Goal: Check status: Check status

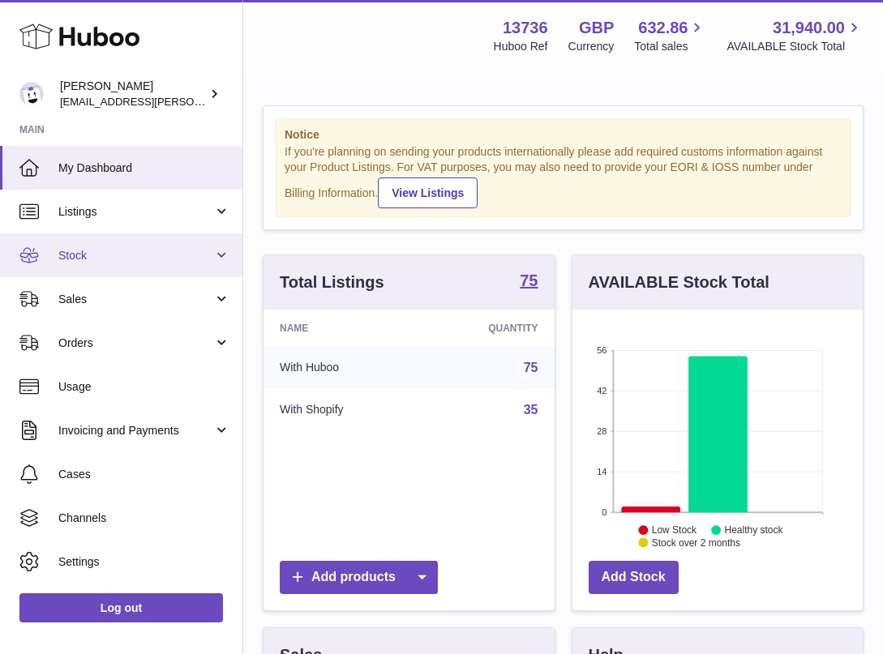
scroll to position [253, 290]
click at [117, 248] on span "Stock" at bounding box center [135, 255] width 155 height 15
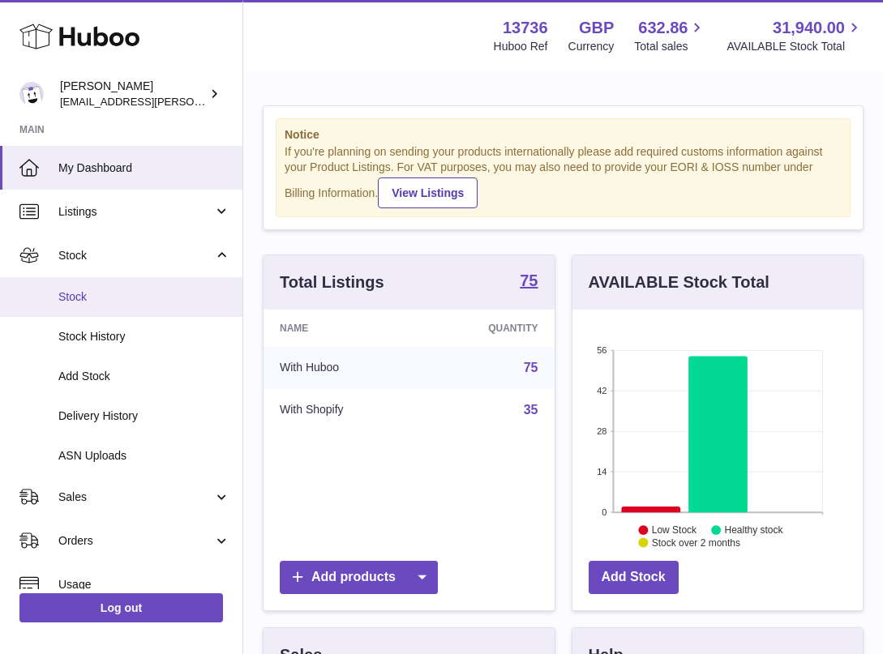
click at [100, 293] on span "Stock" at bounding box center [144, 296] width 172 height 15
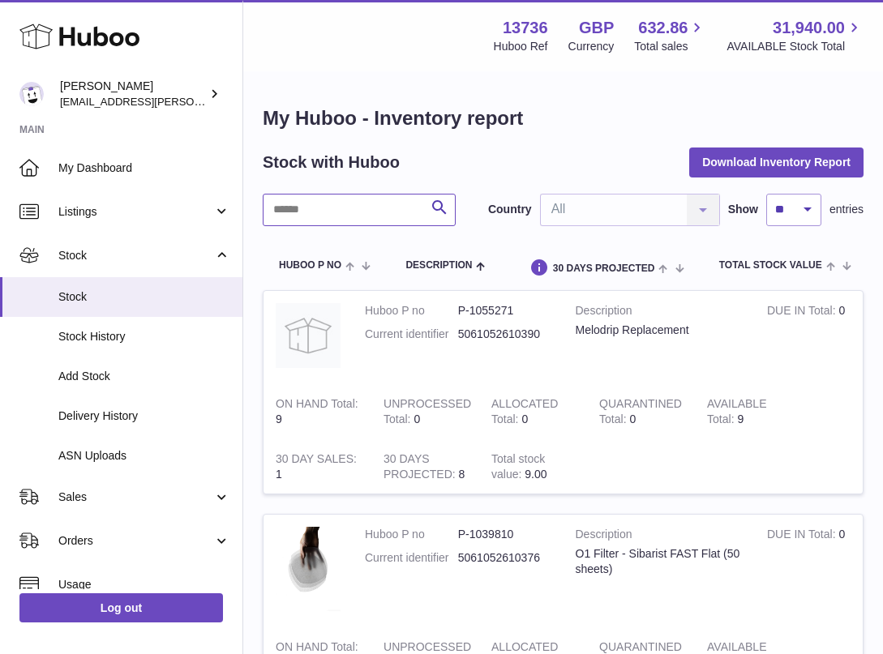
click at [340, 215] on input "text" at bounding box center [359, 210] width 193 height 32
type input "***"
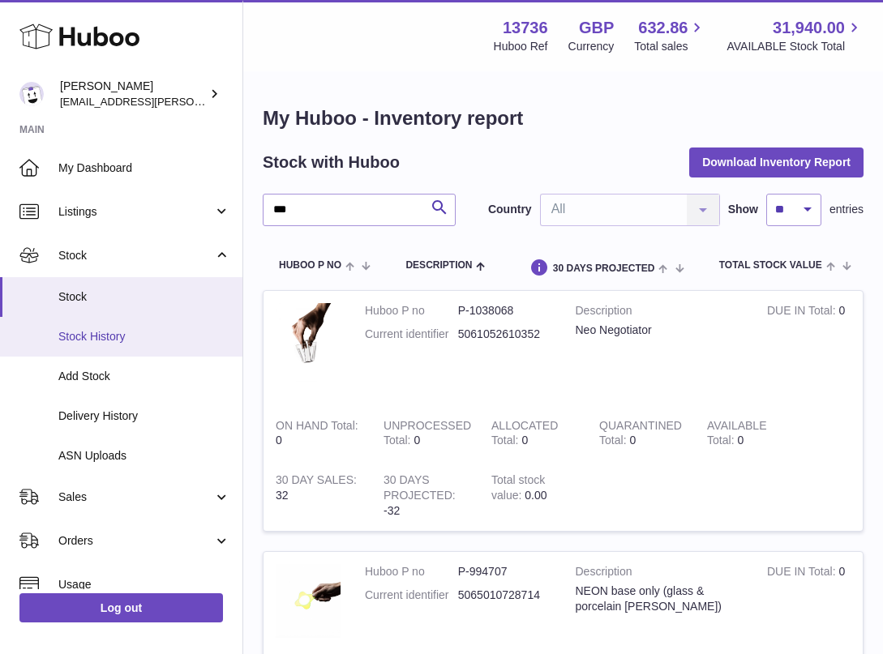
click at [149, 339] on span "Stock History" at bounding box center [144, 336] width 172 height 15
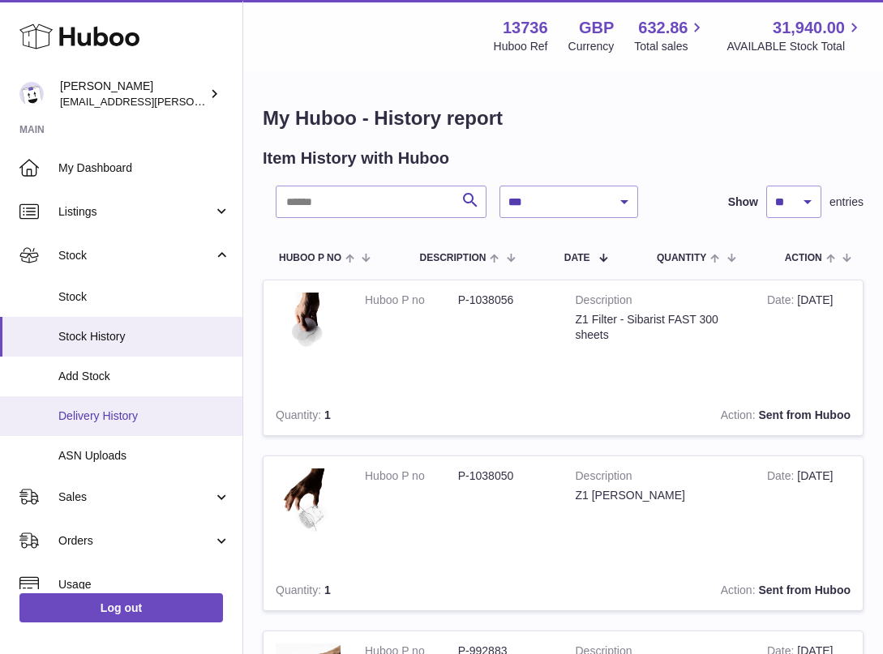
click at [165, 417] on span "Delivery History" at bounding box center [144, 416] width 172 height 15
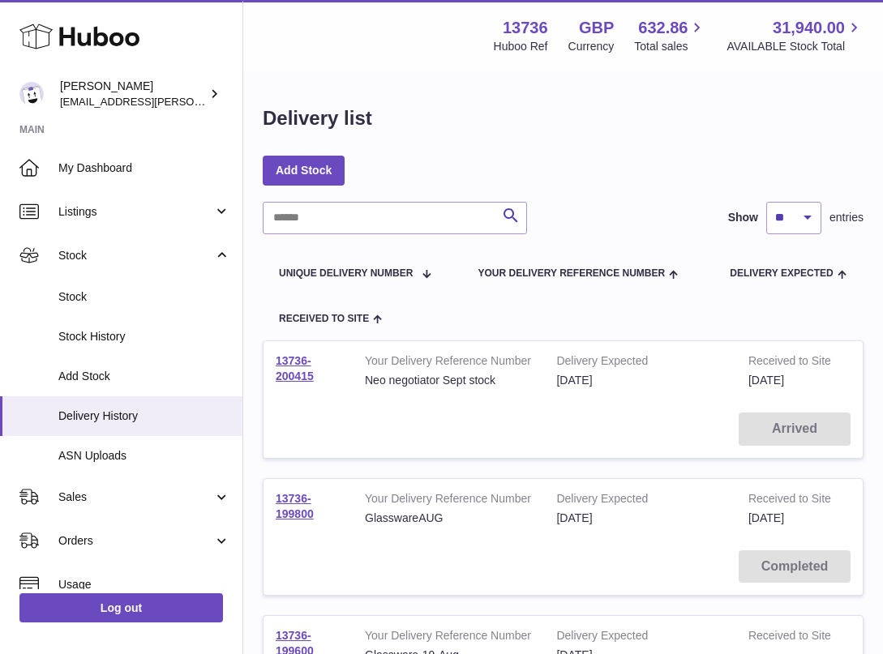
click at [284, 353] on td "13736-200415" at bounding box center [307, 370] width 89 height 59
click at [285, 358] on link "13736-200415" at bounding box center [295, 368] width 38 height 28
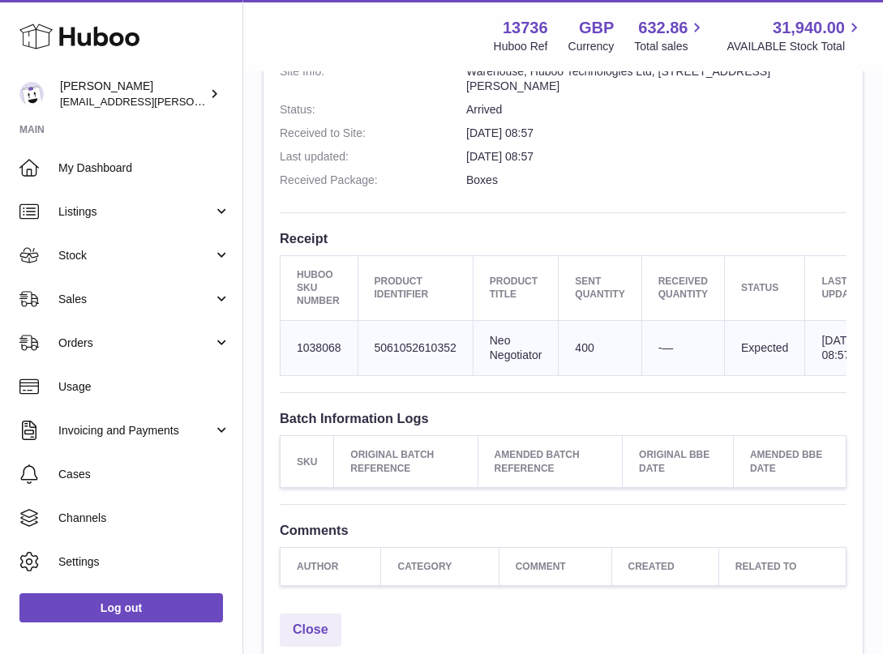
scroll to position [491, 0]
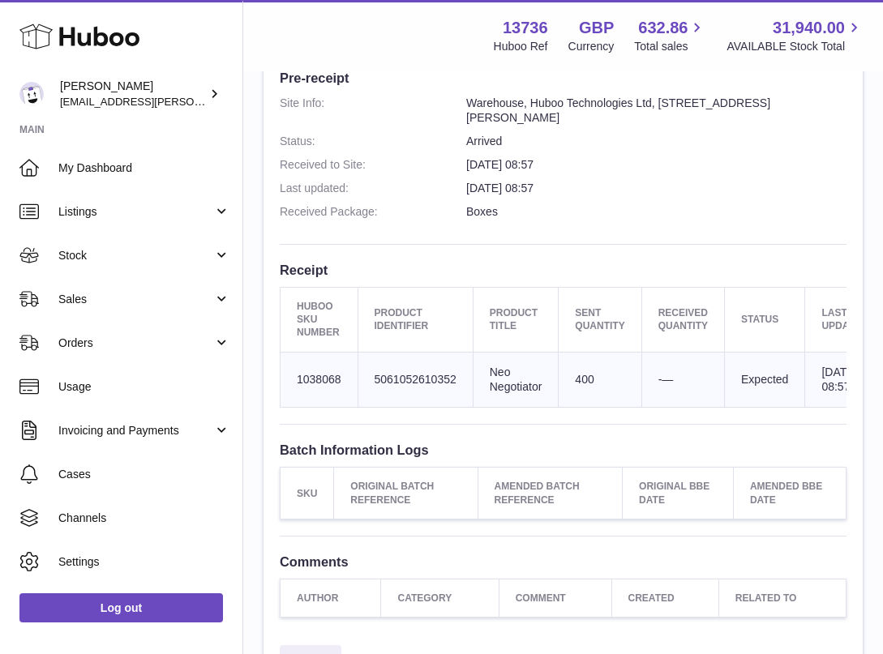
drag, startPoint x: 658, startPoint y: 386, endPoint x: 678, endPoint y: 386, distance: 19.5
click at [678, 386] on td "-—" at bounding box center [682, 380] width 83 height 56
click at [721, 264] on h3 "Receipt" at bounding box center [563, 270] width 567 height 18
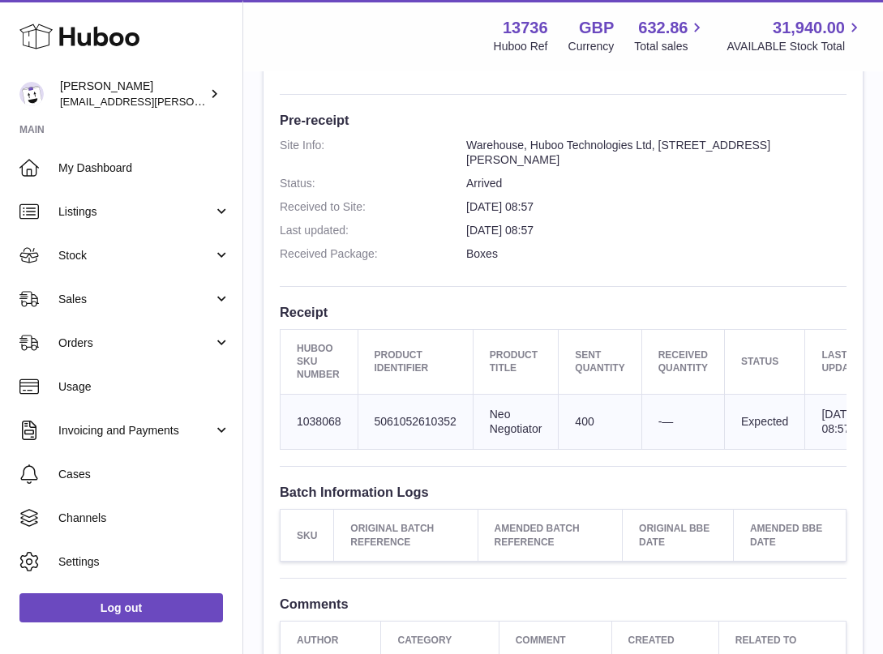
scroll to position [440, 0]
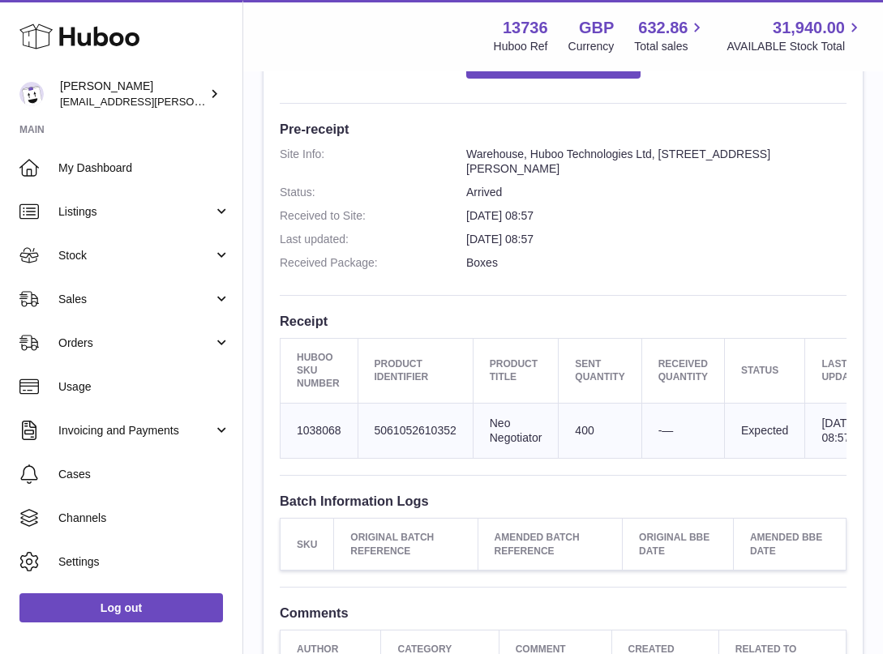
drag, startPoint x: 676, startPoint y: 433, endPoint x: 652, endPoint y: 433, distance: 24.3
click at [652, 433] on td "-—" at bounding box center [682, 431] width 83 height 56
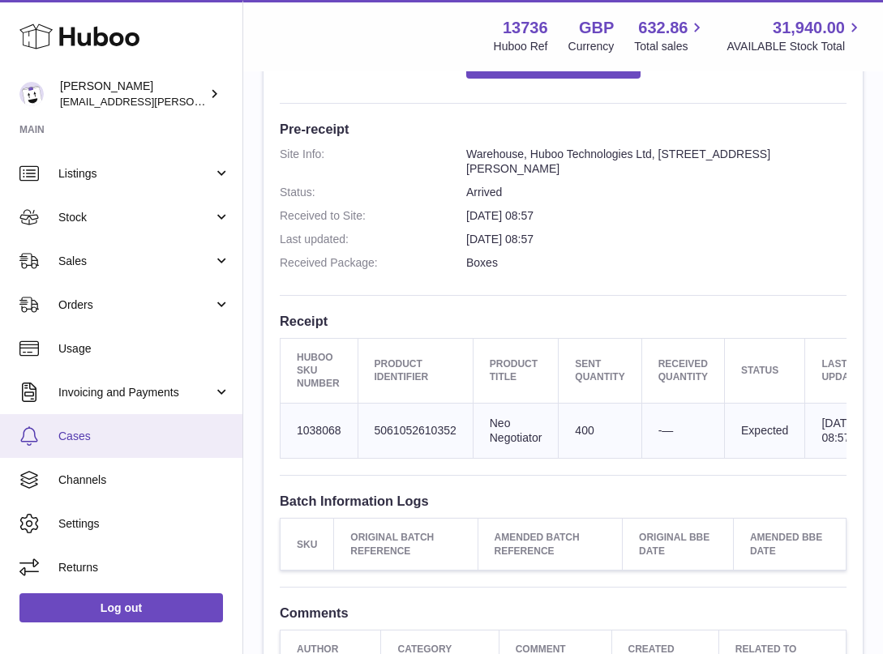
scroll to position [36, 0]
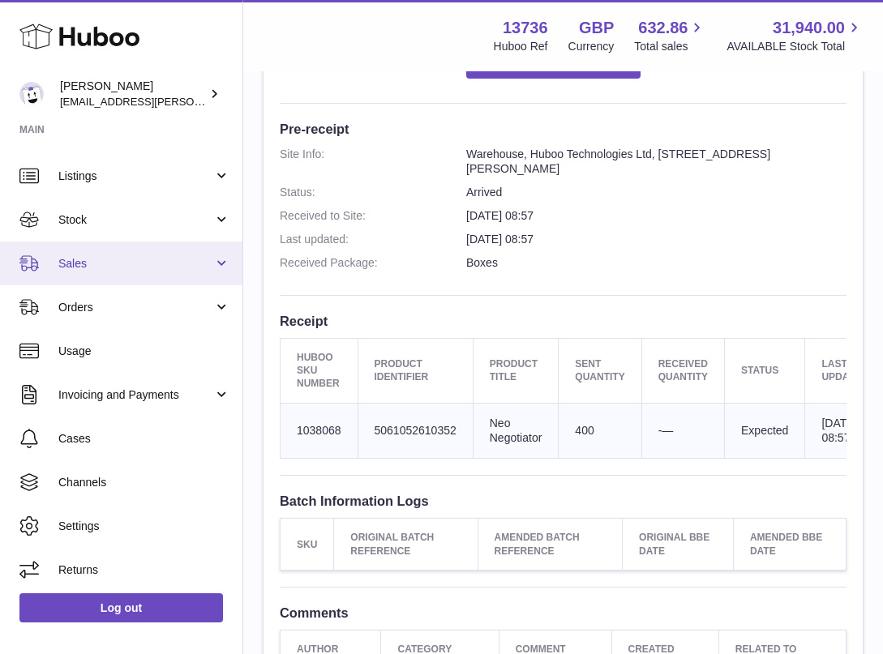
click at [102, 263] on span "Sales" at bounding box center [135, 263] width 155 height 15
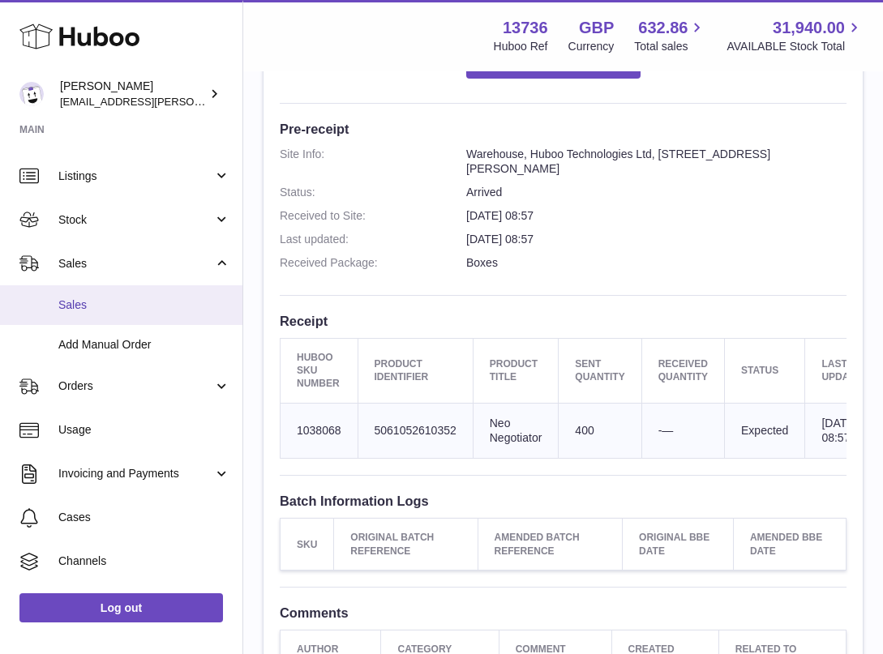
click at [96, 296] on link "Sales" at bounding box center [121, 305] width 242 height 40
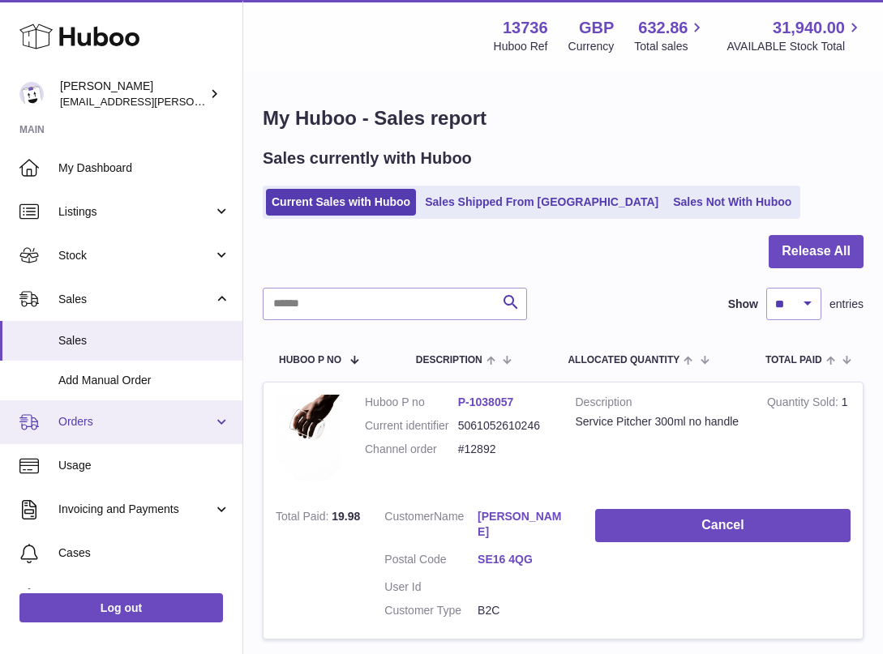
click at [94, 422] on span "Orders" at bounding box center [135, 421] width 155 height 15
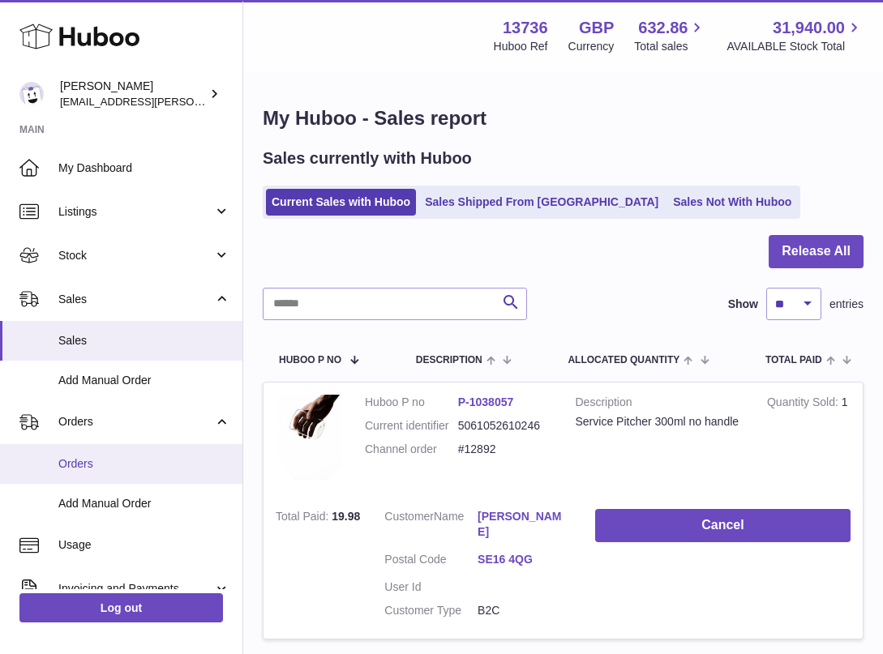
click at [102, 456] on span "Orders" at bounding box center [144, 463] width 172 height 15
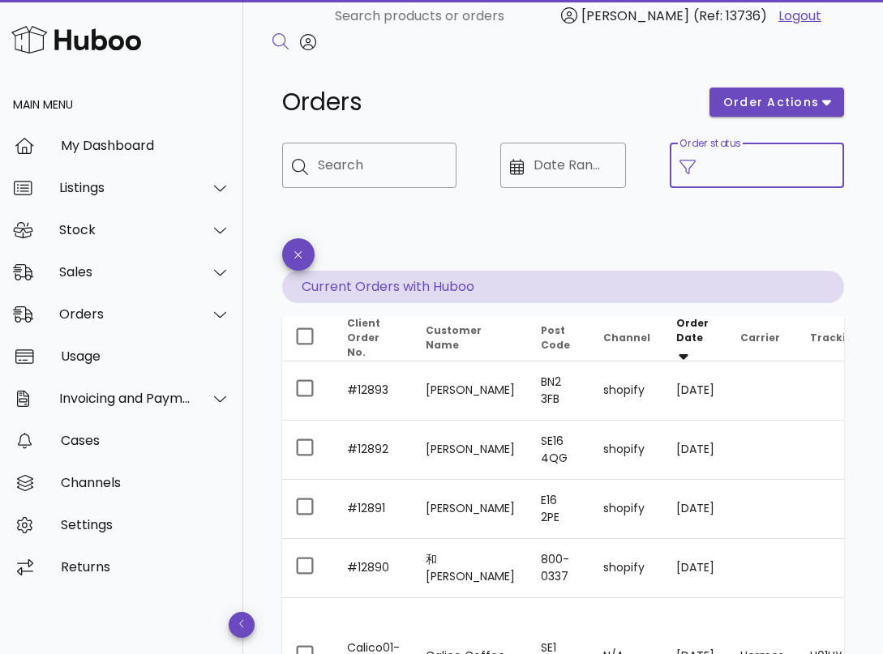
click at [724, 173] on input "Order status" at bounding box center [769, 165] width 129 height 26
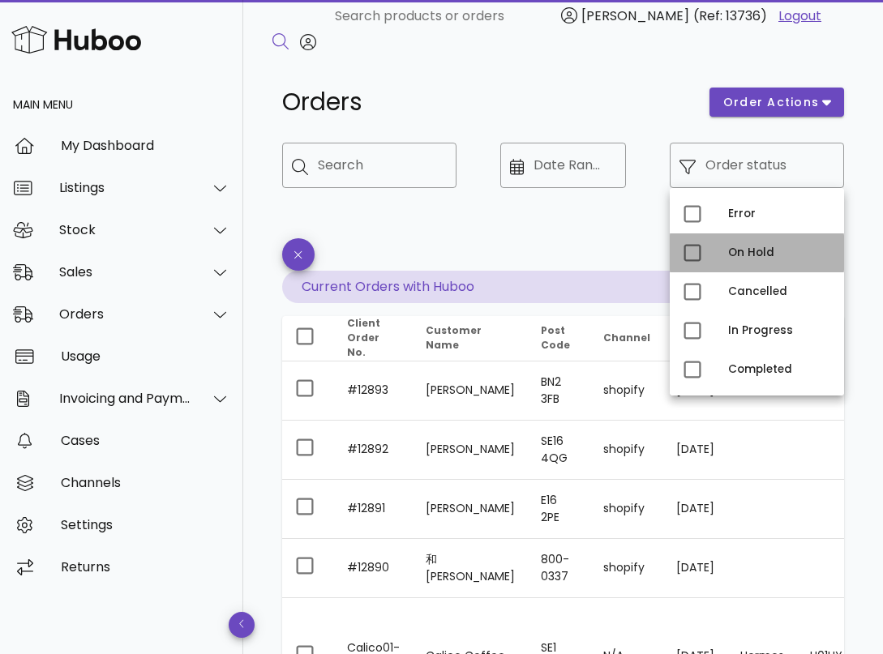
click at [754, 252] on div "On Hold" at bounding box center [779, 252] width 103 height 13
type input "**********"
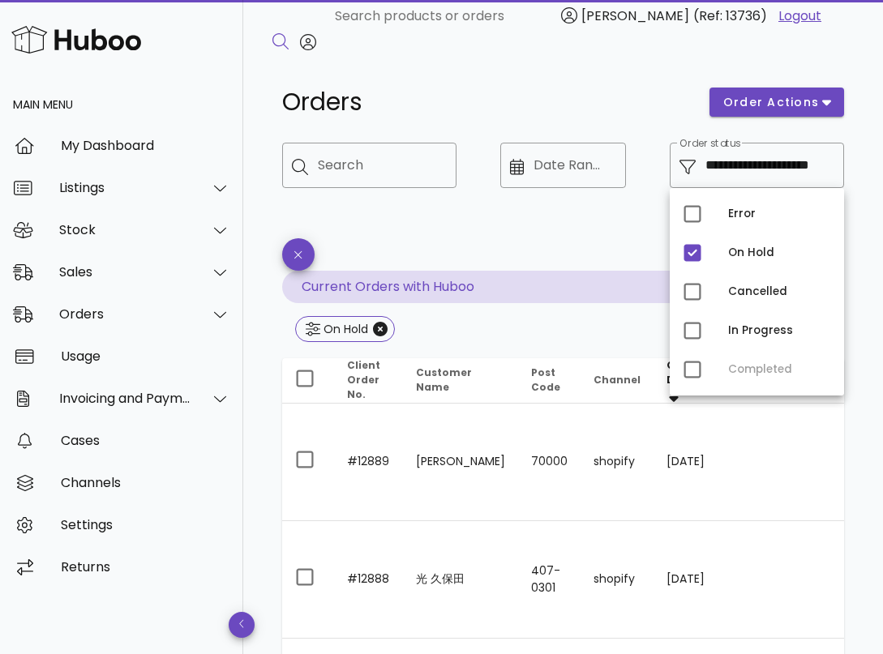
click at [574, 234] on div "**********" at bounding box center [562, 207] width 581 height 148
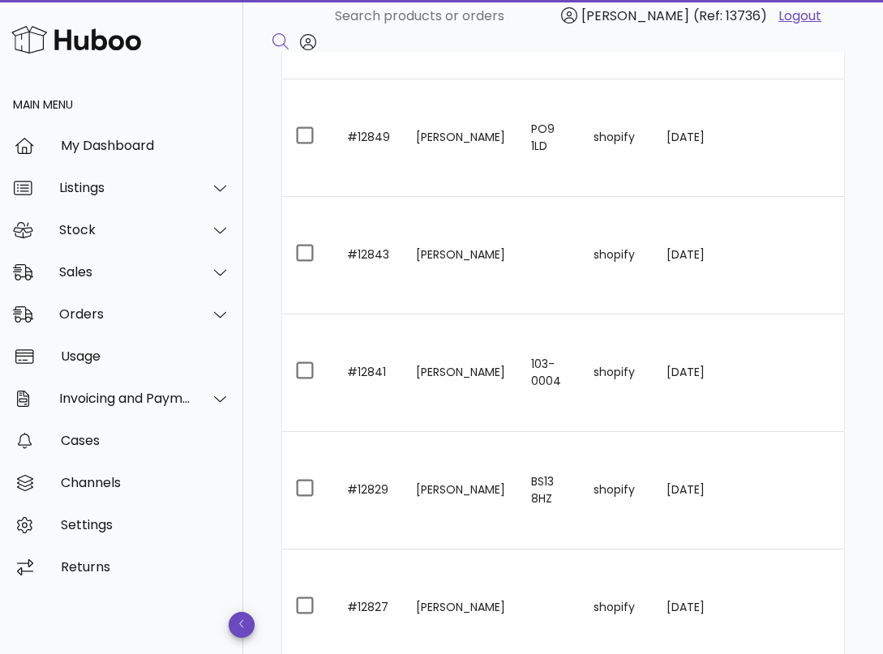
scroll to position [1103, 0]
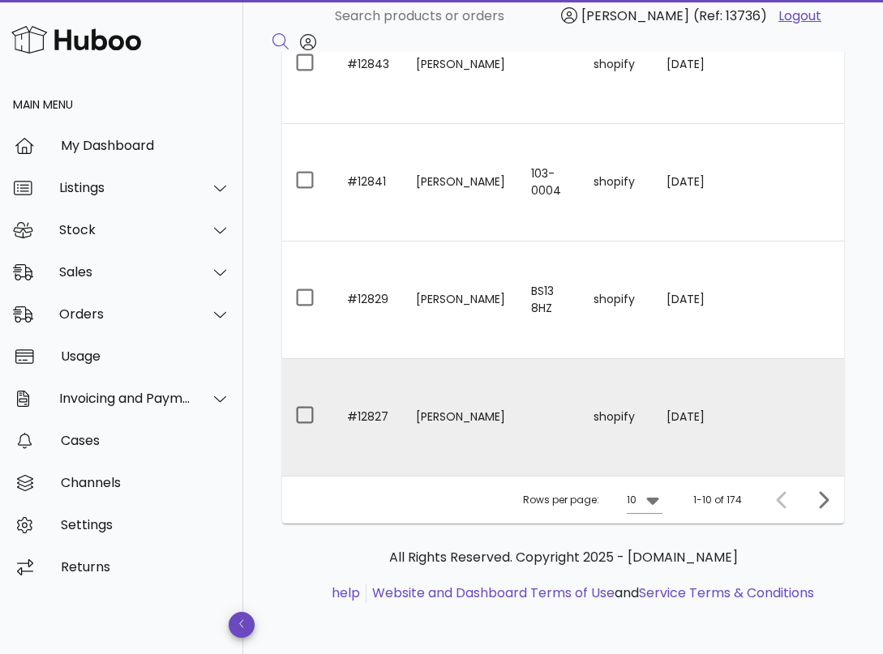
click at [580, 409] on td "shopify" at bounding box center [616, 417] width 73 height 117
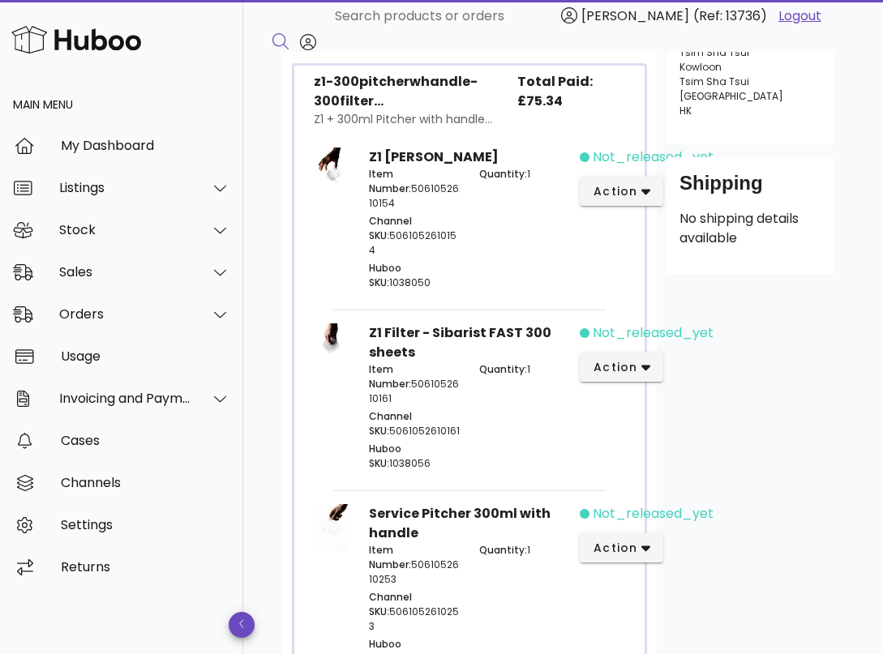
scroll to position [609, 0]
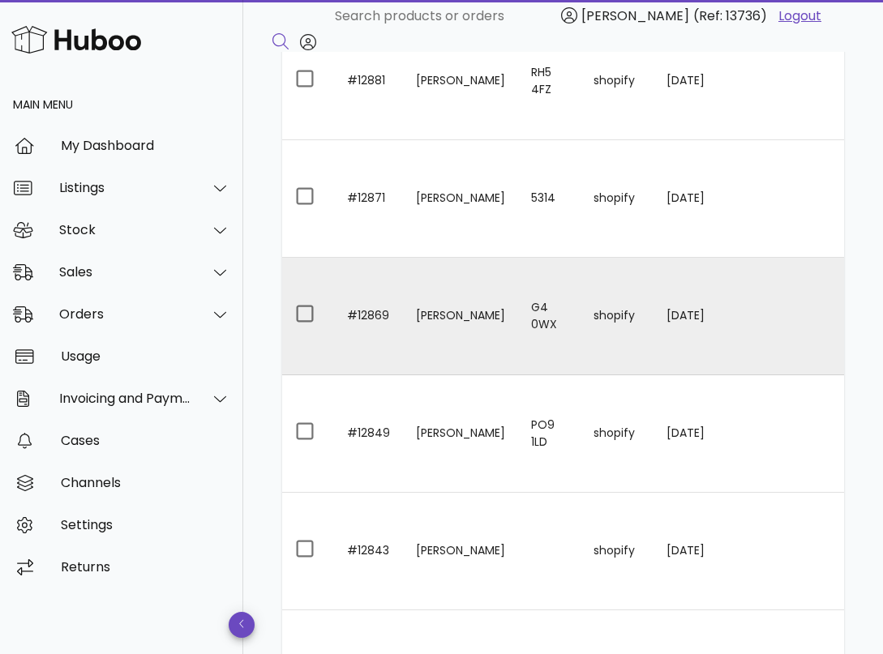
scroll to position [1103, 0]
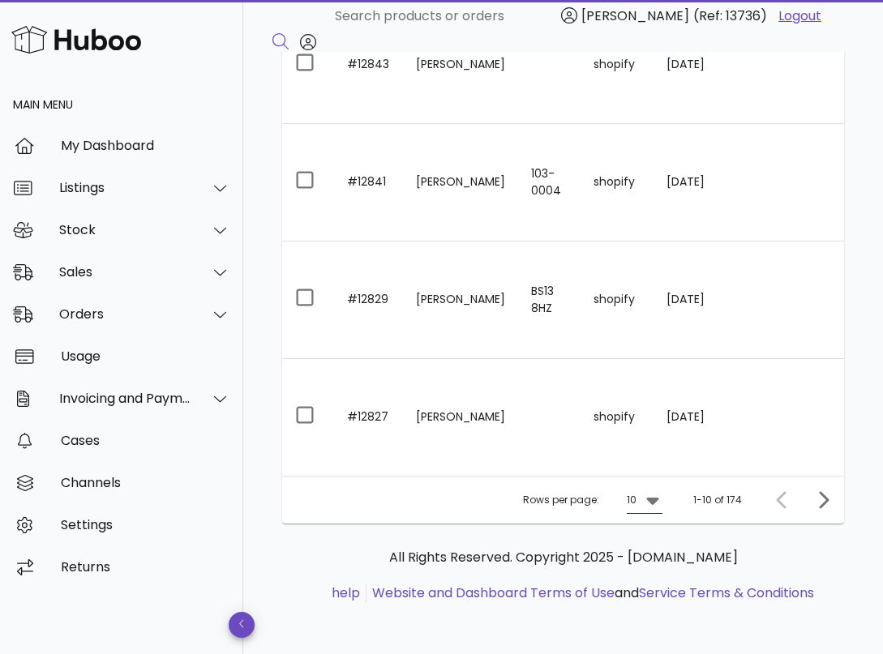
click at [653, 495] on icon at bounding box center [652, 499] width 19 height 19
click at [648, 597] on div "50" at bounding box center [650, 589] width 16 height 15
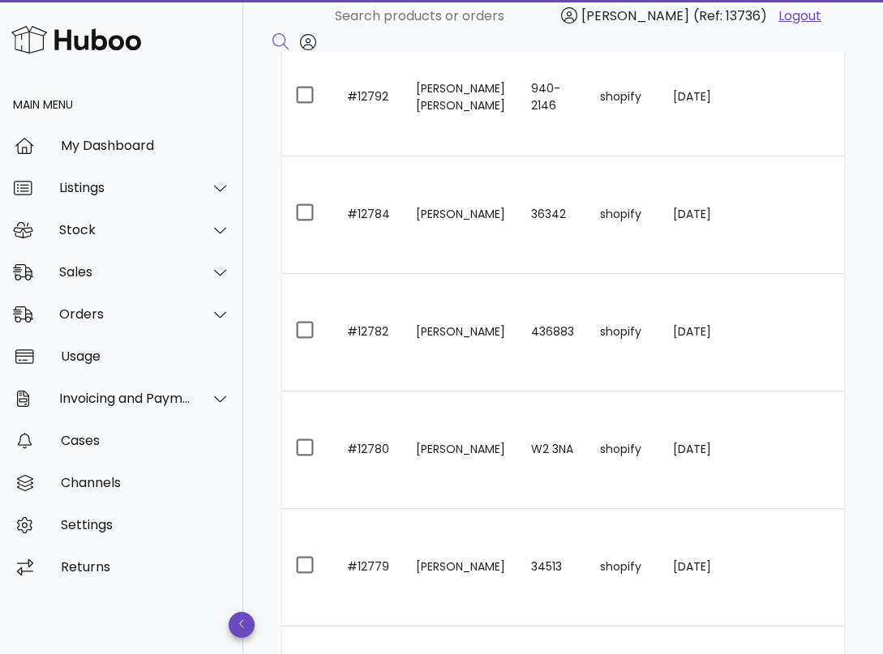
scroll to position [2375, 0]
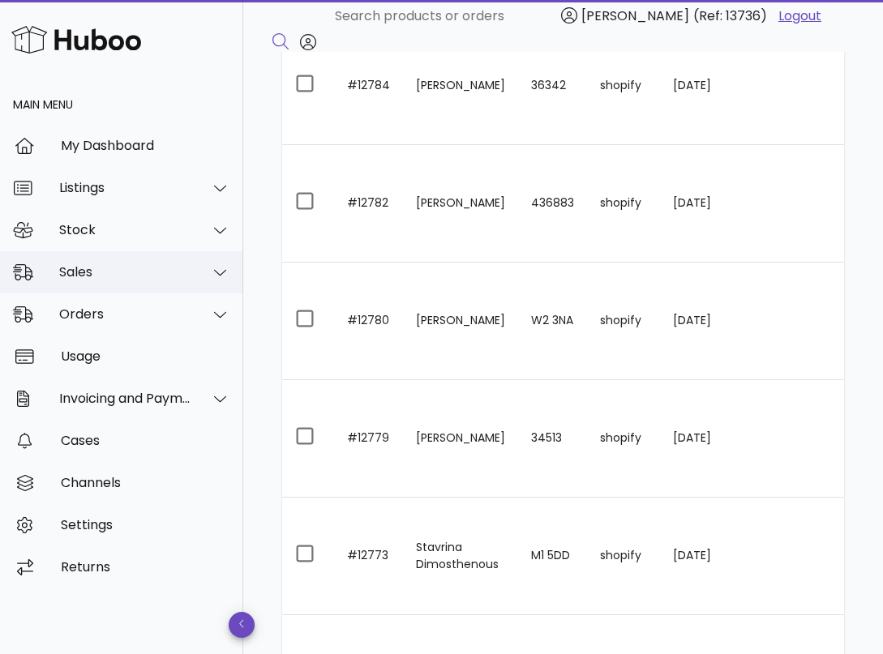
click at [129, 264] on div "Sales" at bounding box center [125, 271] width 132 height 15
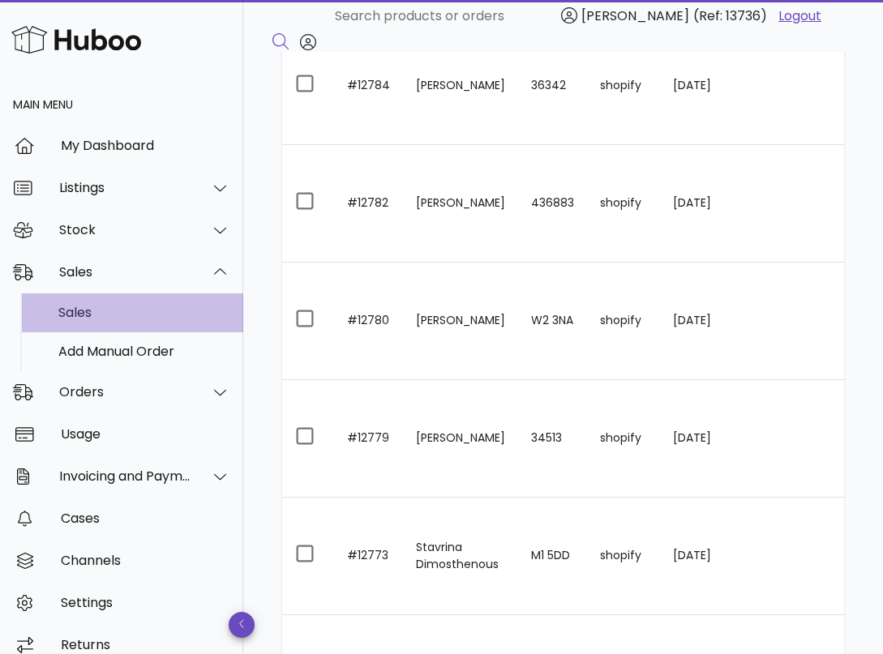
click at [114, 312] on div "Sales" at bounding box center [144, 312] width 172 height 15
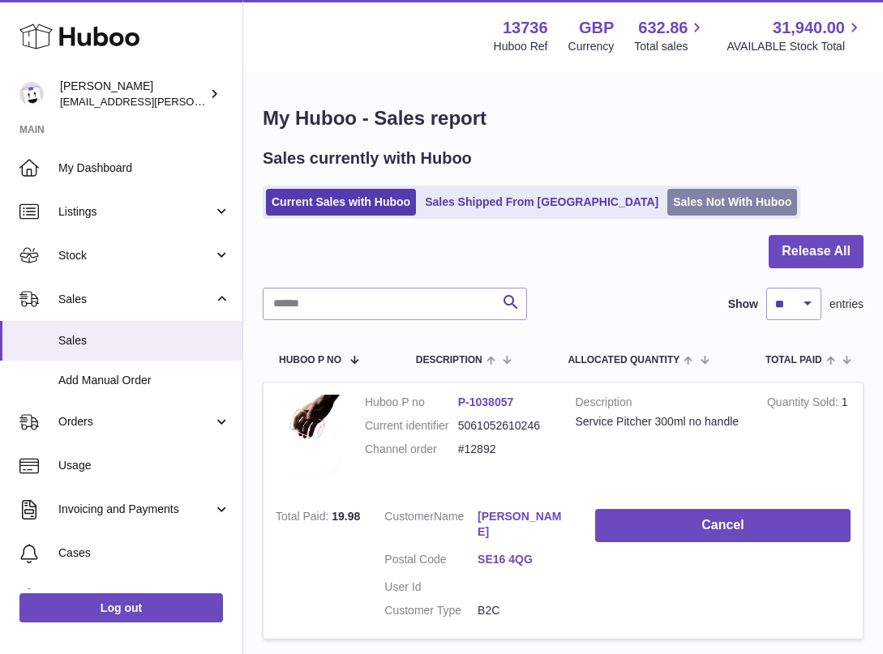
click at [667, 209] on link "Sales Not With Huboo" at bounding box center [732, 202] width 130 height 27
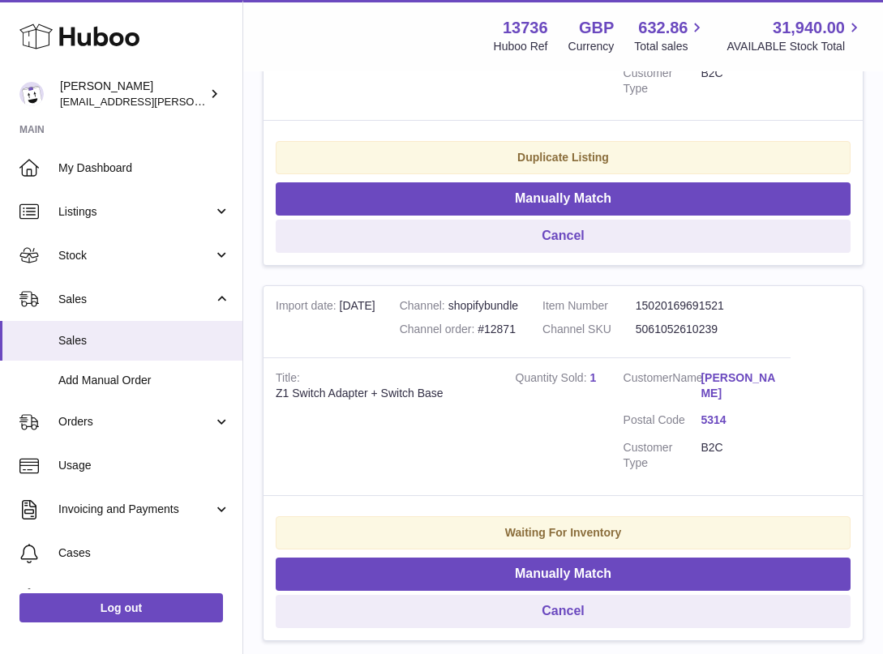
scroll to position [991, 0]
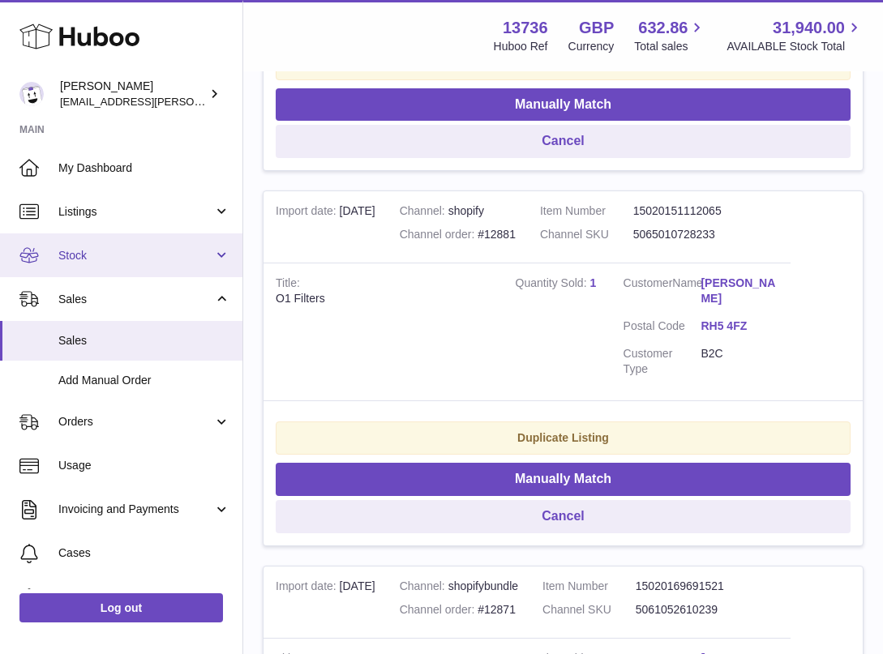
click at [149, 248] on span "Stock" at bounding box center [135, 255] width 155 height 15
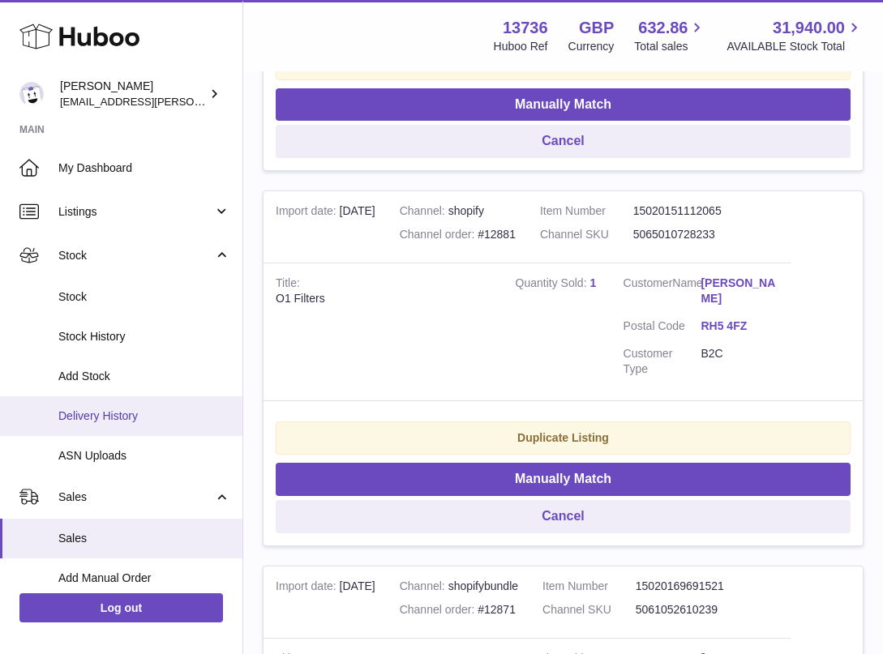
click at [123, 422] on span "Delivery History" at bounding box center [144, 416] width 172 height 15
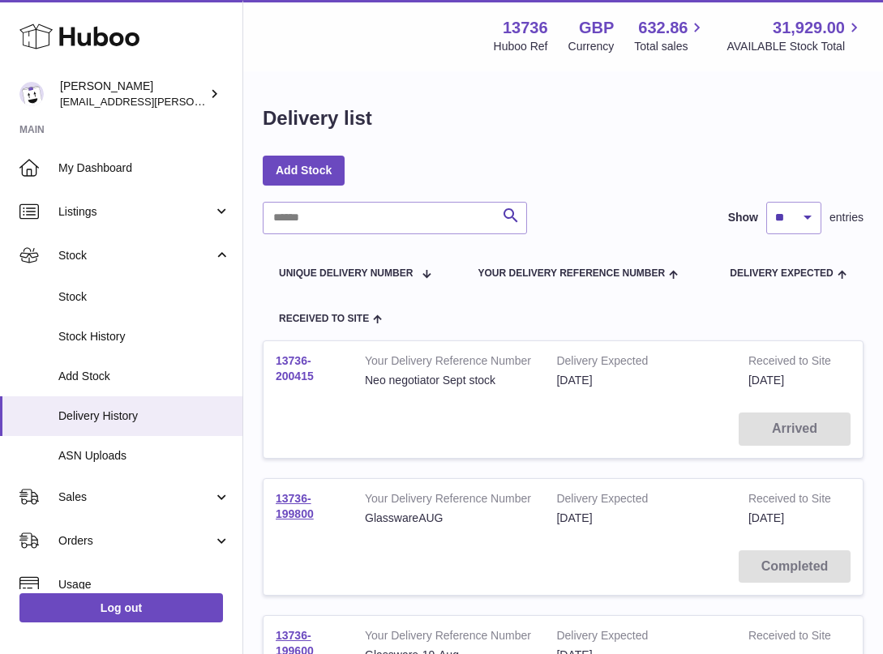
click at [294, 373] on link "13736-200415" at bounding box center [295, 368] width 38 height 28
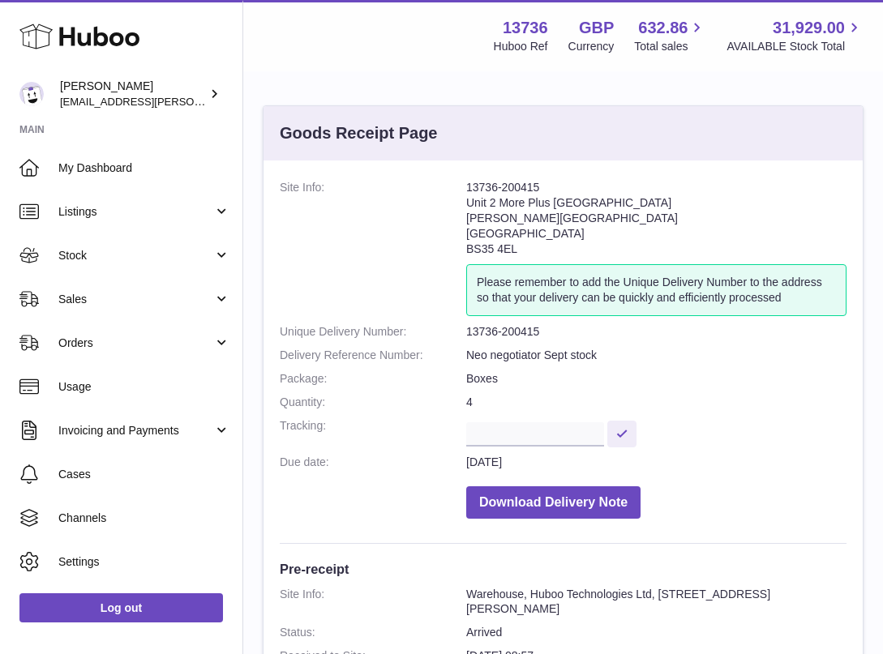
click at [525, 335] on dd "13736-200415" at bounding box center [656, 331] width 380 height 15
copy dl "13736-200415"
